Goal: Transaction & Acquisition: Purchase product/service

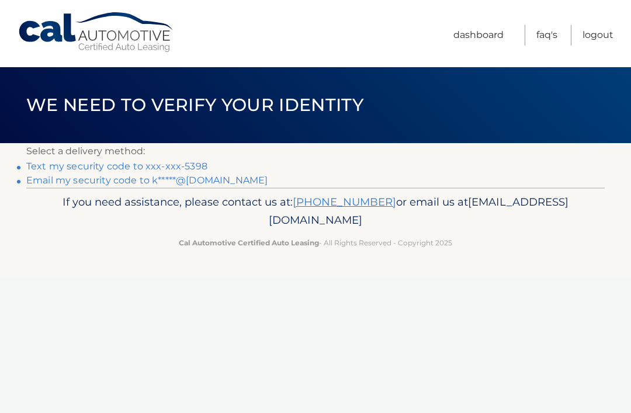
click at [180, 180] on link "Email my security code to k*****@aol.com" at bounding box center [146, 180] width 241 height 11
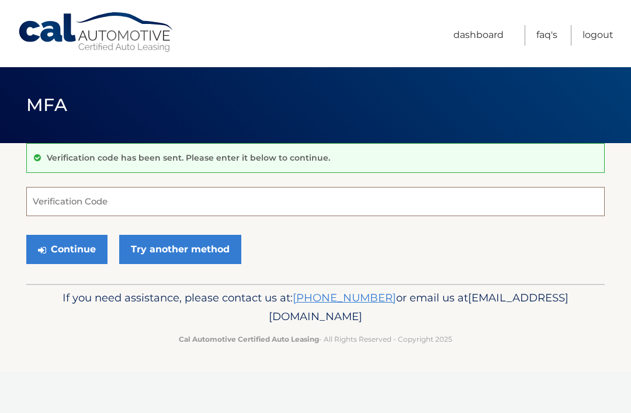
click at [118, 193] on input "Verification Code" at bounding box center [315, 201] width 578 height 29
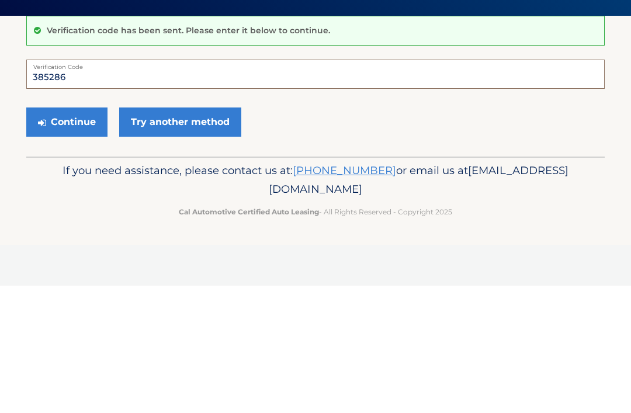
type input "385286"
click at [68, 235] on button "Continue" at bounding box center [66, 249] width 81 height 29
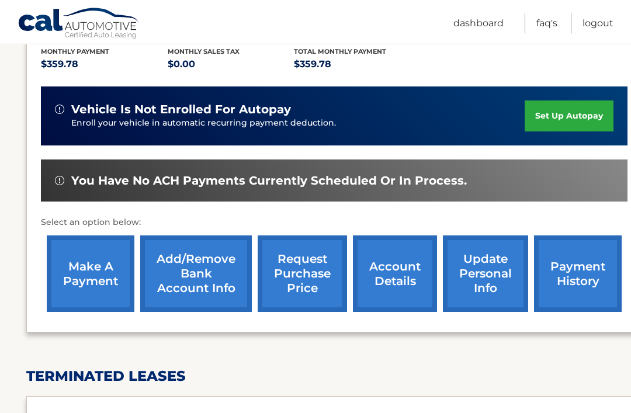
scroll to position [259, 0]
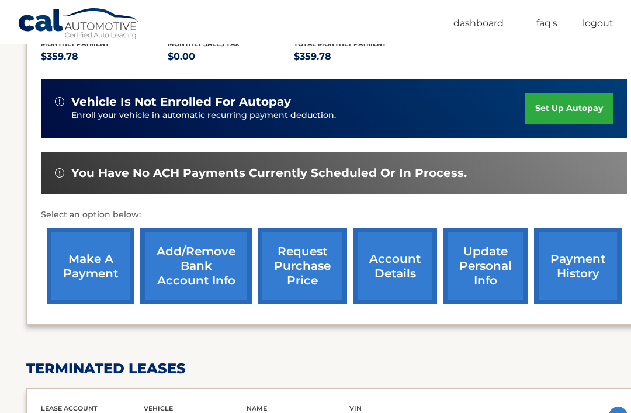
click at [81, 260] on link "make a payment" at bounding box center [91, 266] width 88 height 77
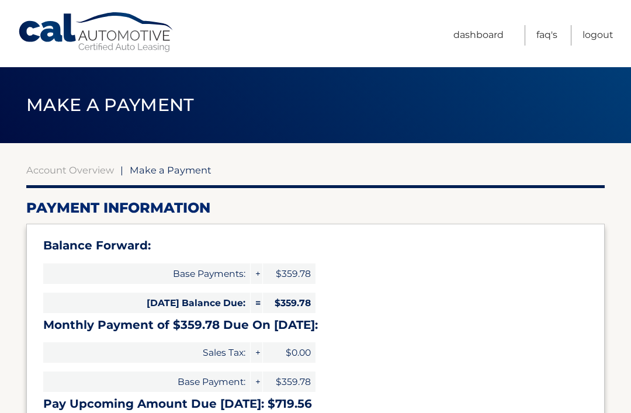
select select "NGM1YmViNzktZWYxOC00NjI5LTlmZWEtM2UwNDNmM2EwYzE2"
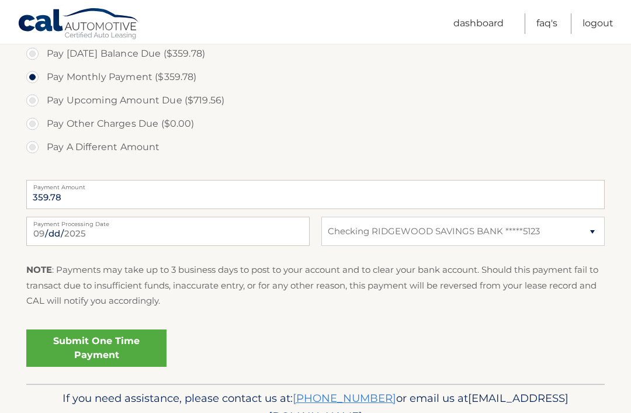
scroll to position [430, 0]
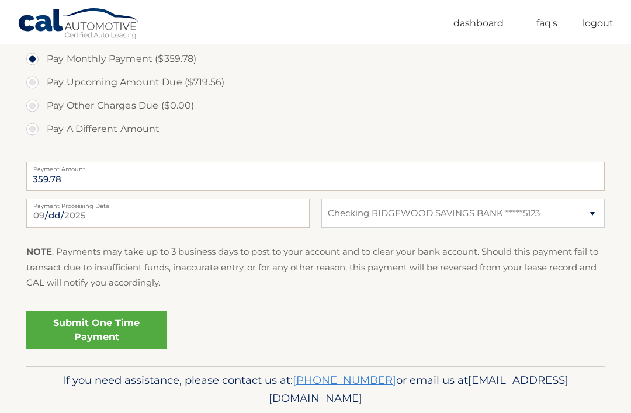
click at [122, 313] on link "Submit One Time Payment" at bounding box center [96, 329] width 140 height 37
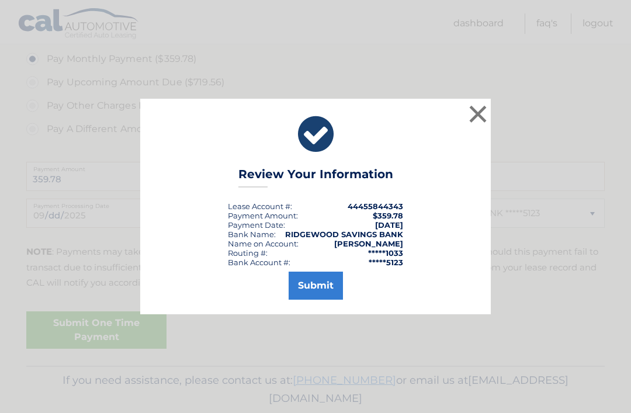
click at [323, 300] on button "Submit" at bounding box center [316, 286] width 54 height 28
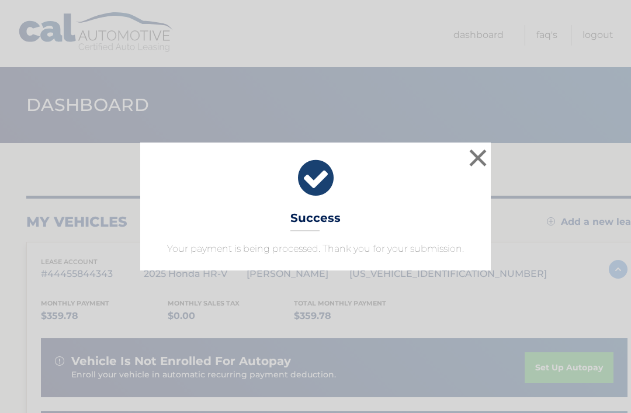
click at [477, 155] on button "×" at bounding box center [477, 157] width 23 height 23
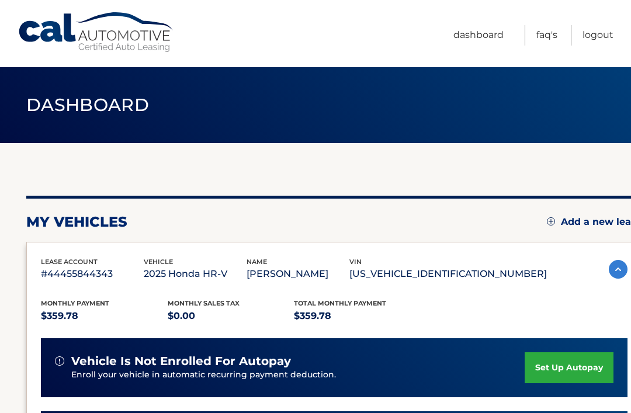
scroll to position [0, 9]
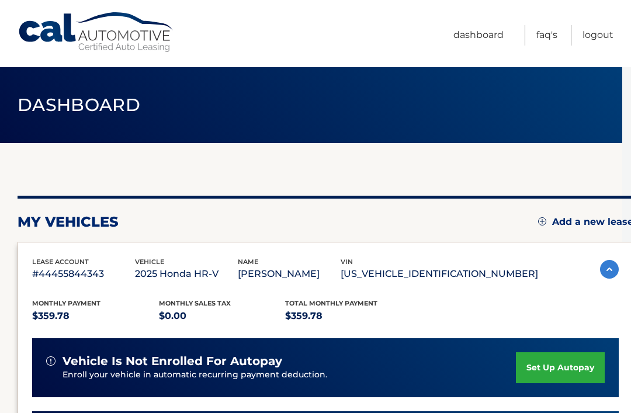
click at [601, 34] on link "Logout" at bounding box center [598, 35] width 31 height 20
